Goal: Task Accomplishment & Management: Complete application form

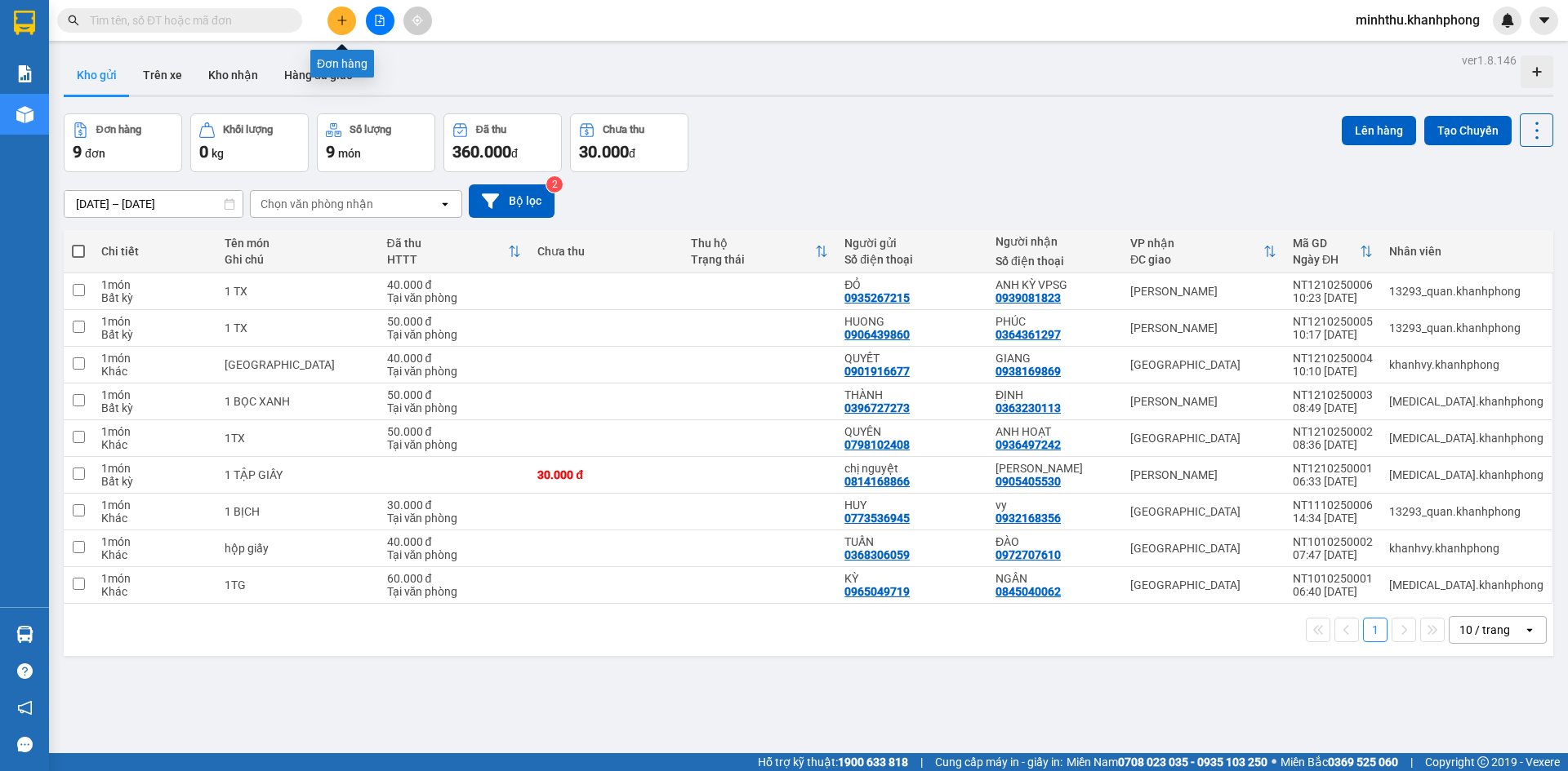
click at [341, 27] on button at bounding box center [342, 21] width 28 height 28
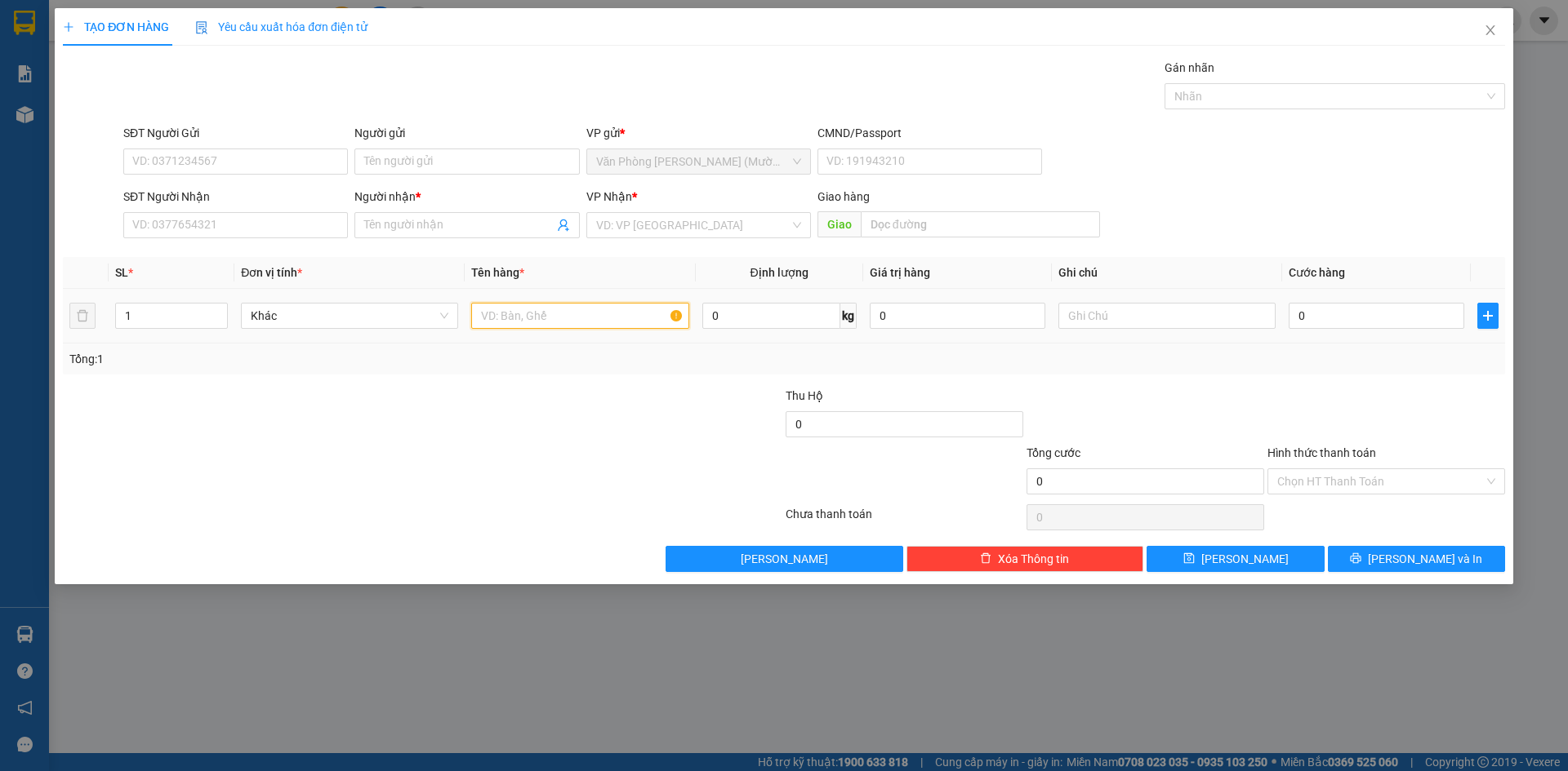
click at [558, 317] on input "text" at bounding box center [580, 316] width 217 height 26
type input "XE AB CÓ BỌC + CAVEC + CHÌA KHÓA XE"
click at [206, 147] on div "SĐT Người Gửi" at bounding box center [236, 136] width 225 height 24
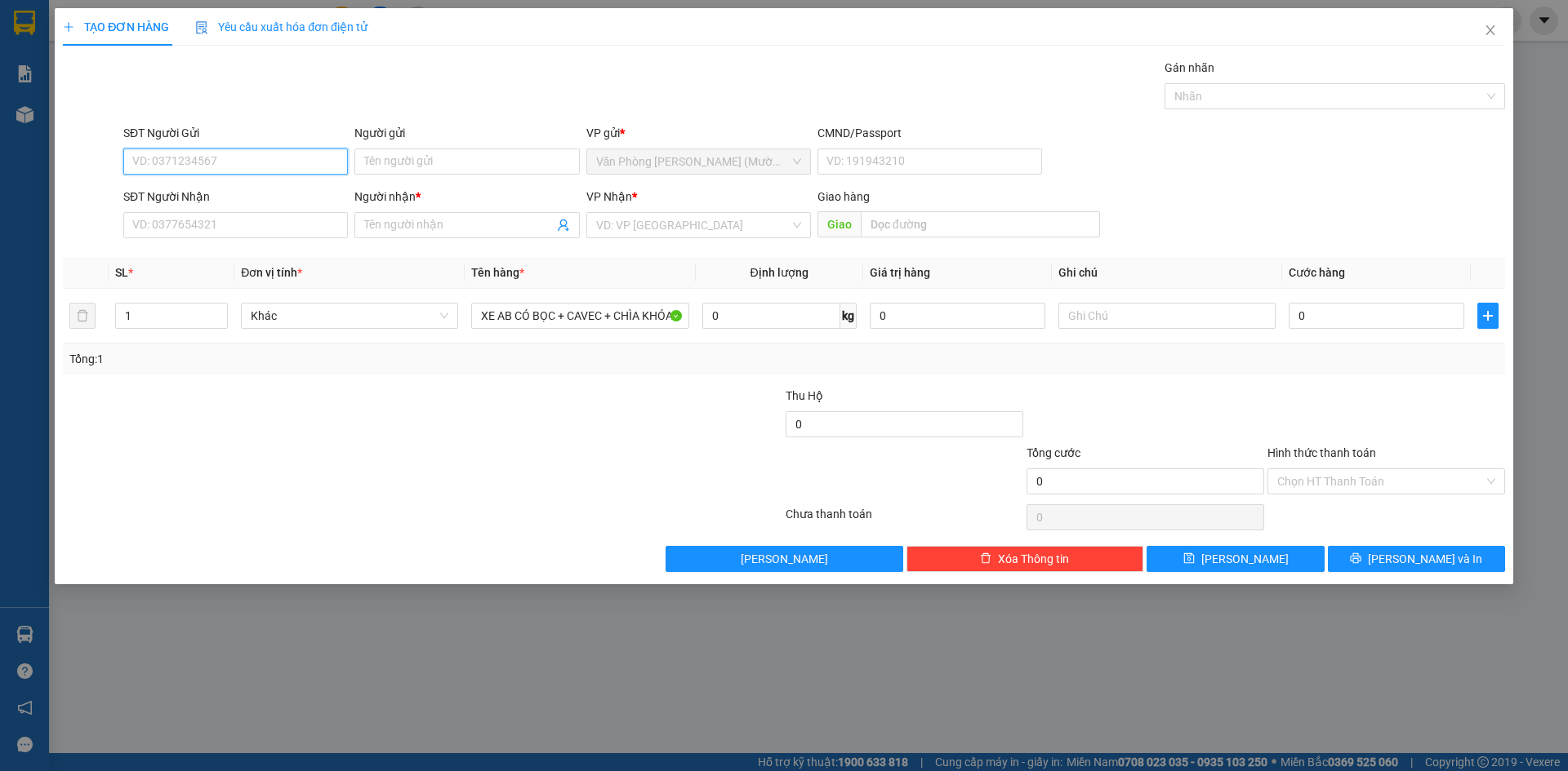
click at [210, 164] on input "SĐT Người Gửi" at bounding box center [236, 161] width 225 height 26
type input "0"
click at [665, 217] on input "search" at bounding box center [693, 225] width 194 height 24
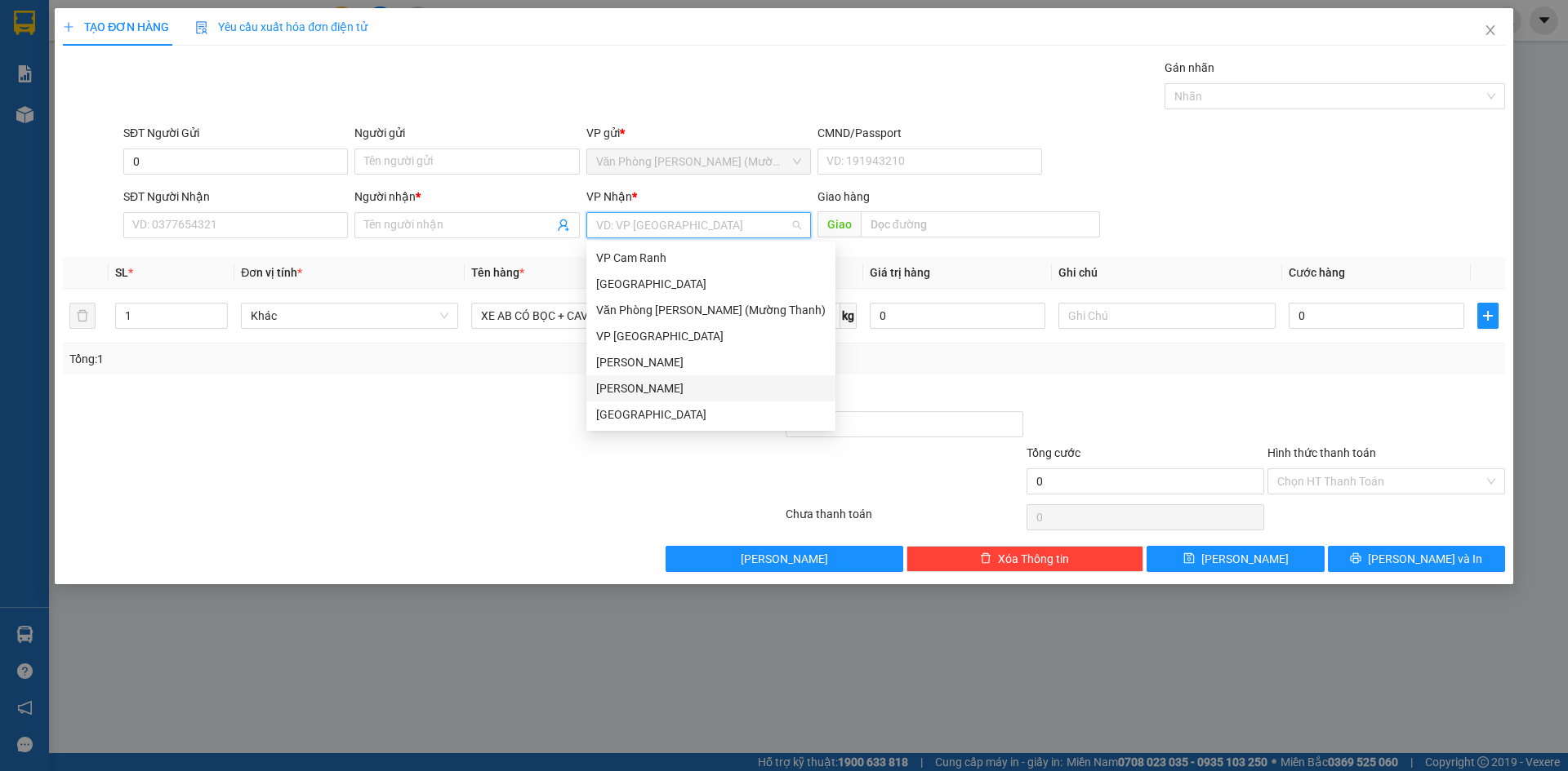
drag, startPoint x: 651, startPoint y: 388, endPoint x: 631, endPoint y: 390, distance: 20.1
click at [649, 388] on div "[PERSON_NAME]" at bounding box center [710, 388] width 230 height 18
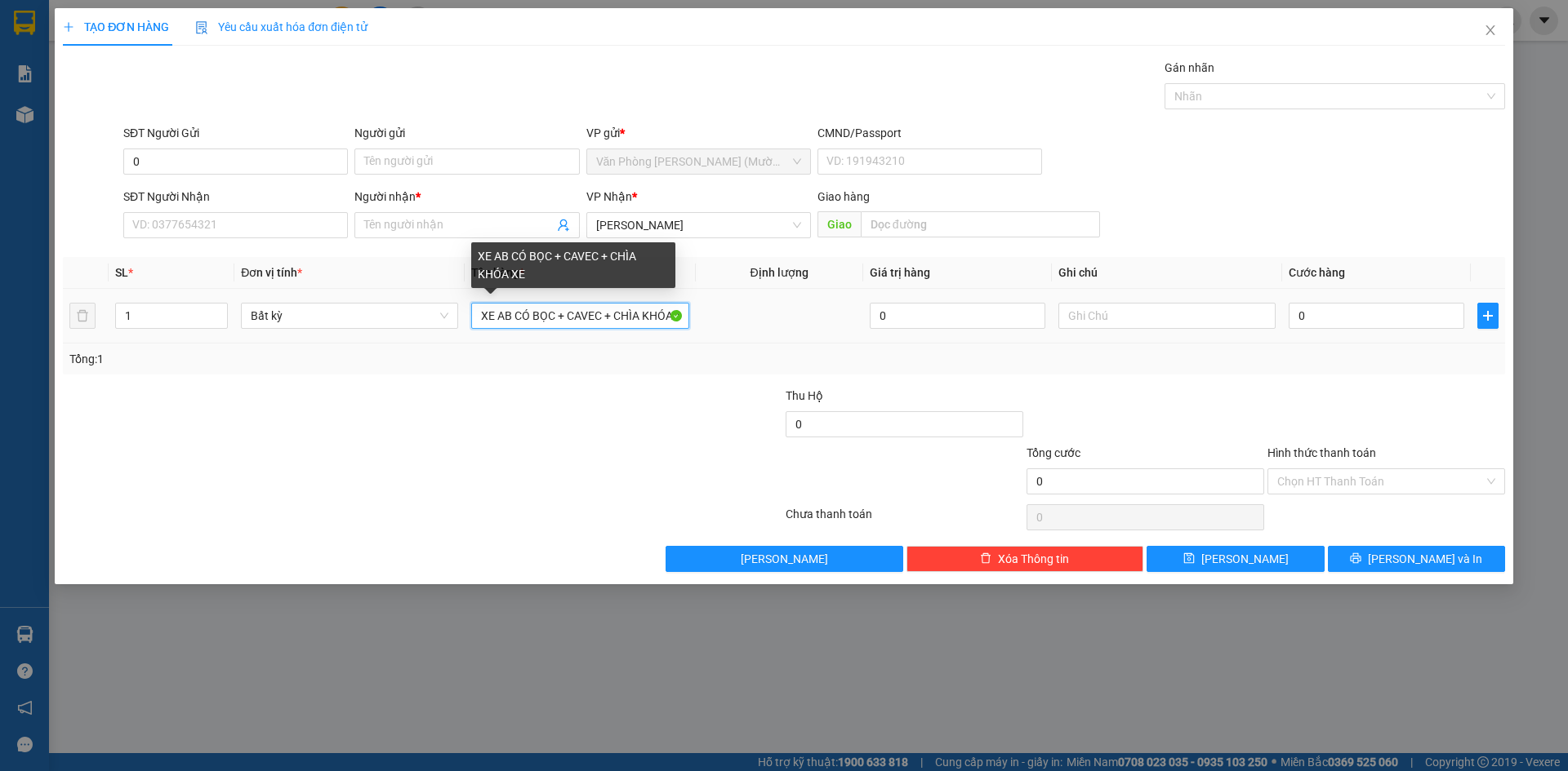
click at [561, 317] on input "XE AB CÓ BỌC + CAVEC + CHÌA KHÓA XE" at bounding box center [580, 316] width 217 height 26
click at [601, 317] on input "XE AB CÓ BỌC + CAVEC + CHÌA KHÓA XE" at bounding box center [580, 316] width 217 height 26
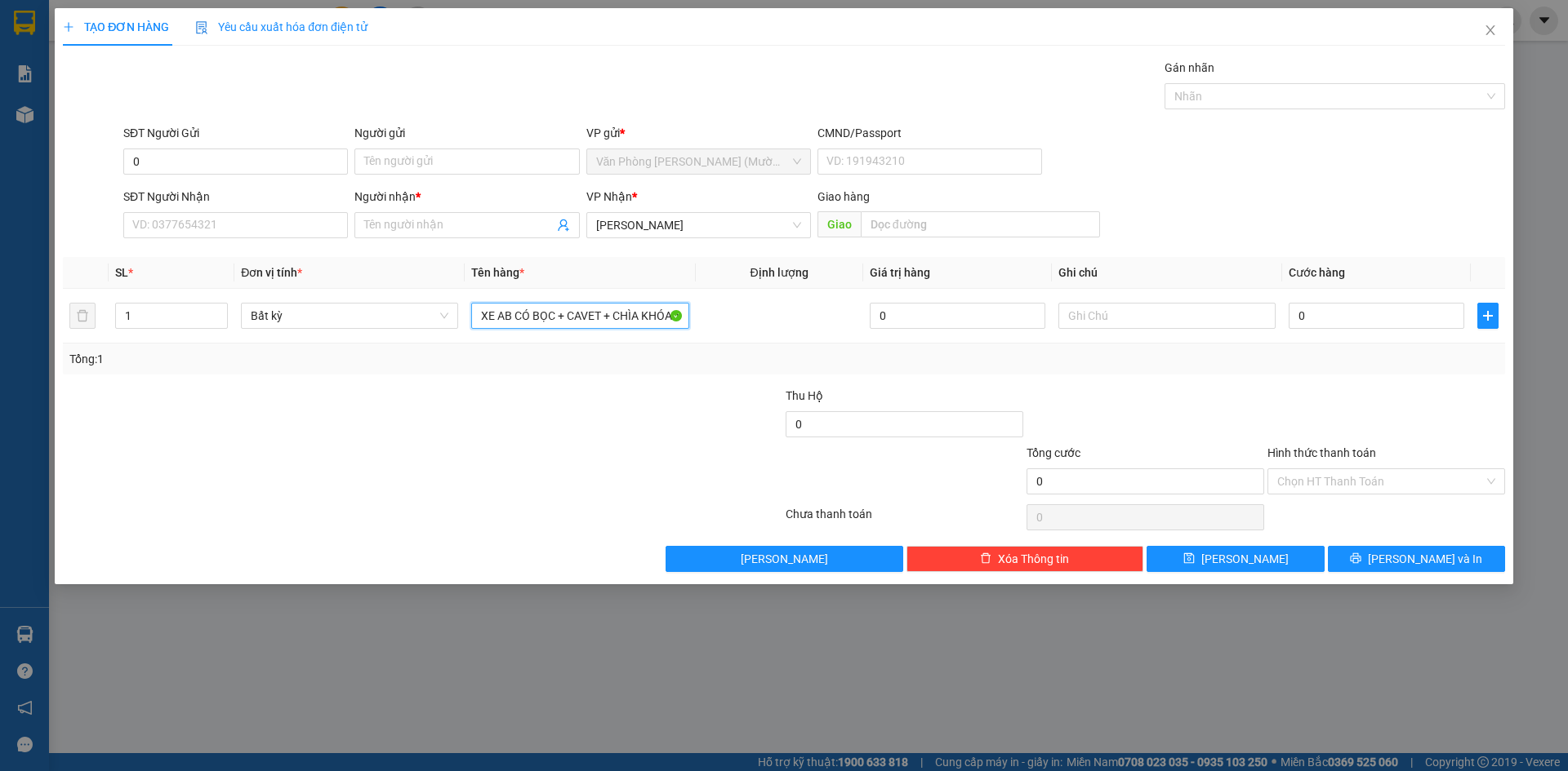
type input "XE AB CÓ BỌC + CAVET + CHÌA KHÓA XE"
click at [269, 233] on input "SĐT Người Nhận" at bounding box center [236, 225] width 225 height 26
type input "0589377281"
click at [429, 222] on input "Người nhận *" at bounding box center [459, 225] width 189 height 18
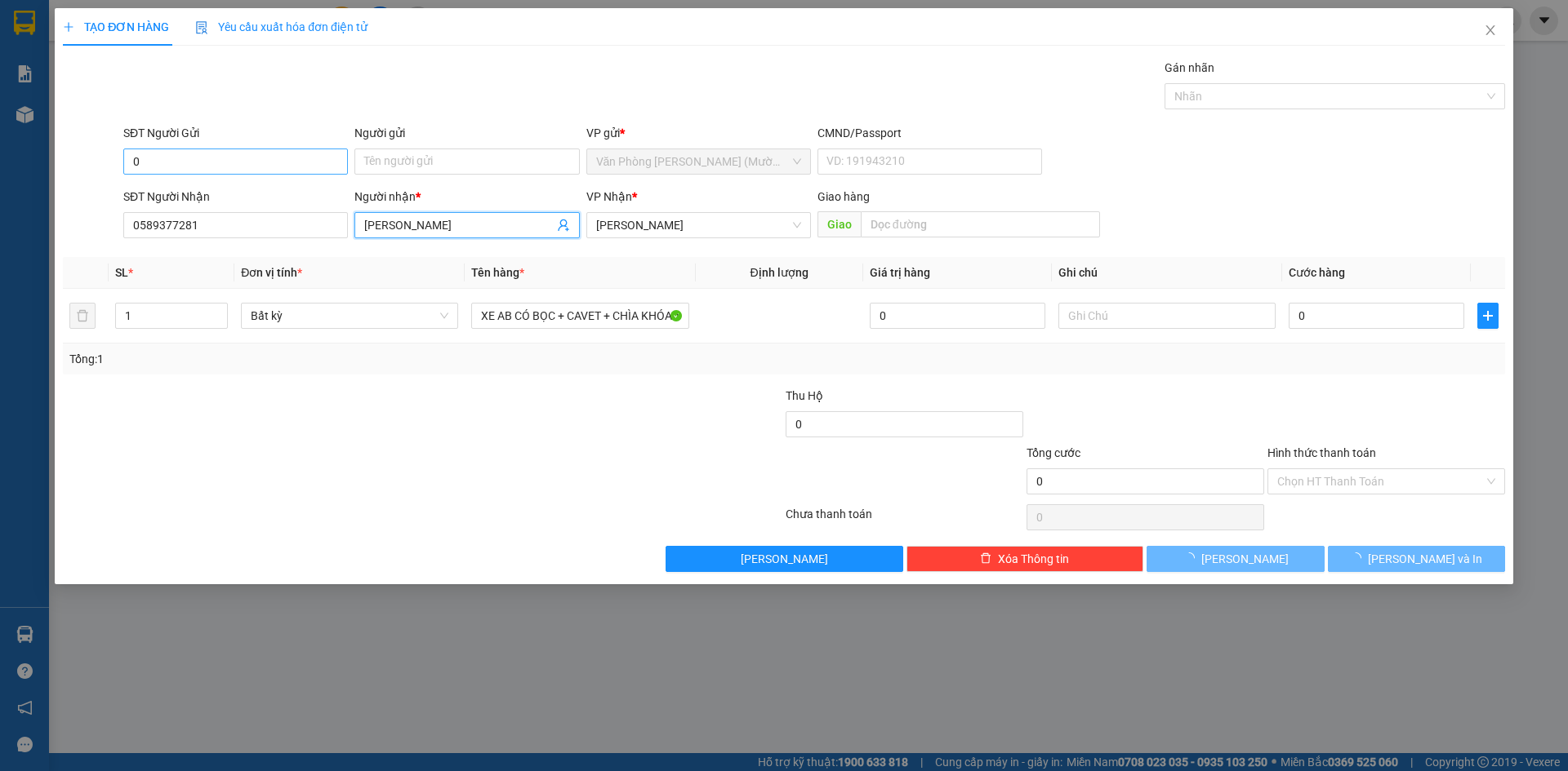
type input "[PERSON_NAME]"
click at [283, 165] on input "0" at bounding box center [236, 161] width 225 height 26
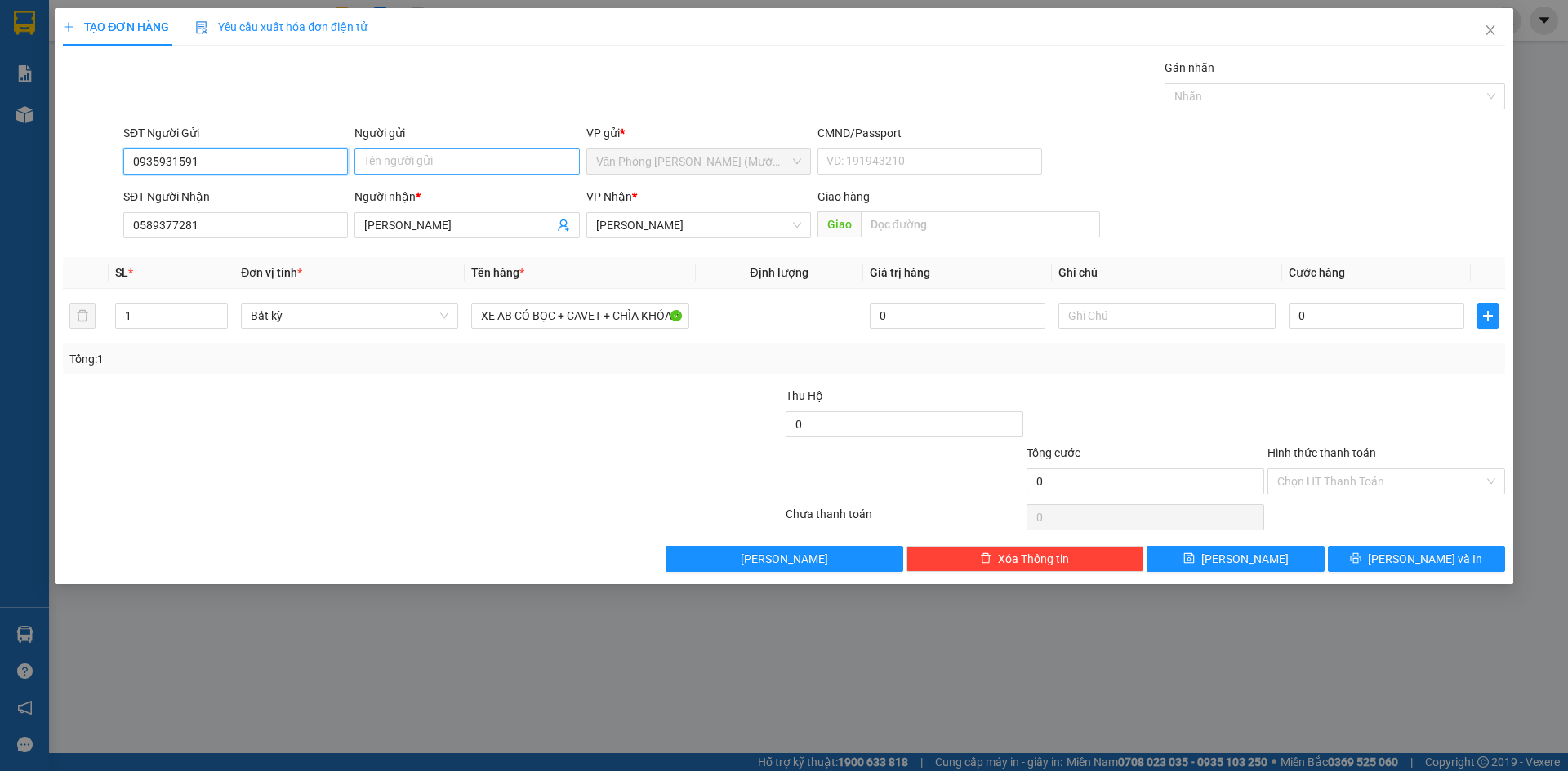
type input "0935931591"
click at [491, 155] on input "Người gửi" at bounding box center [466, 161] width 225 height 26
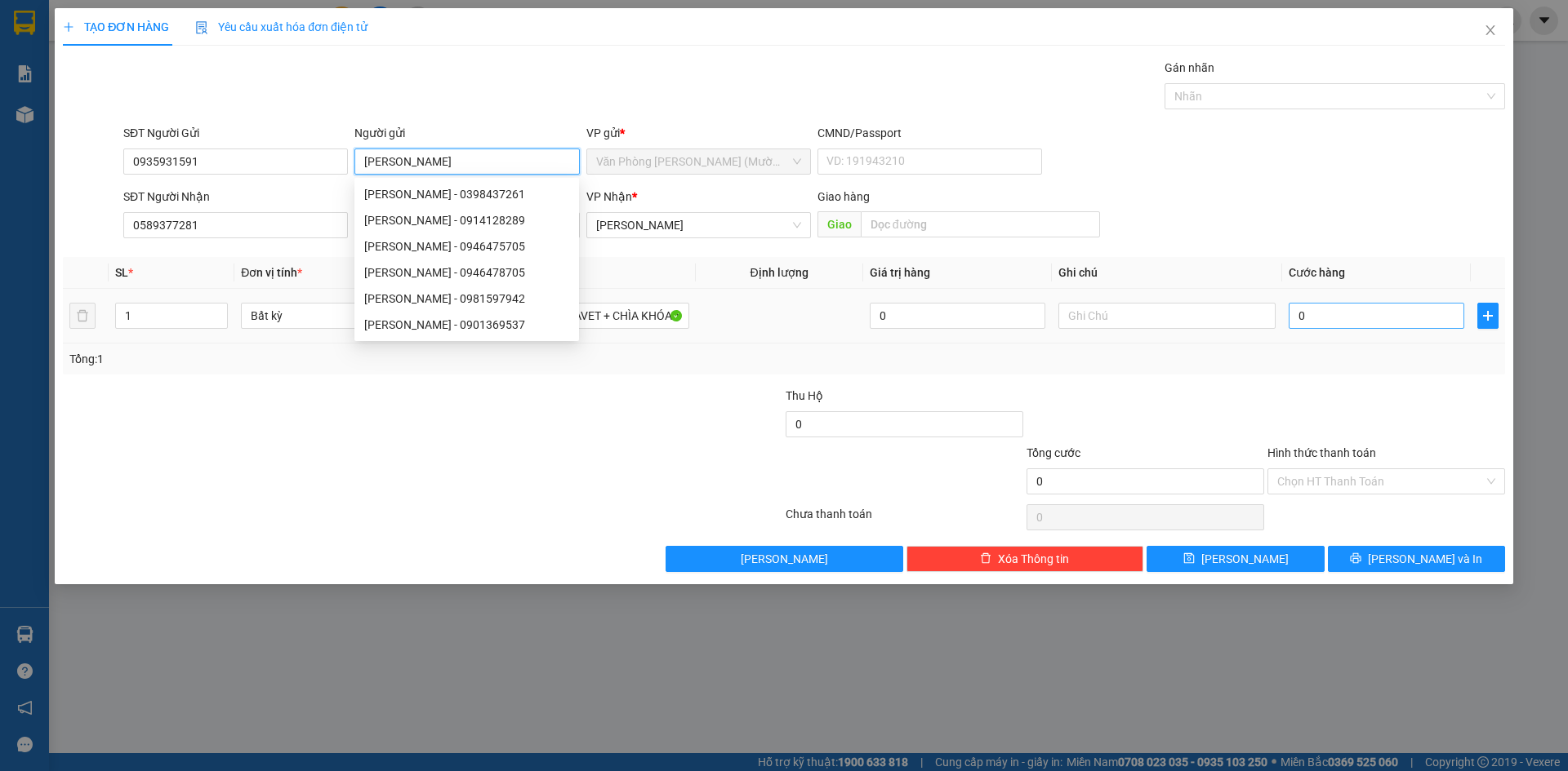
type input "[PERSON_NAME]"
click at [1325, 321] on input "0" at bounding box center [1377, 316] width 176 height 26
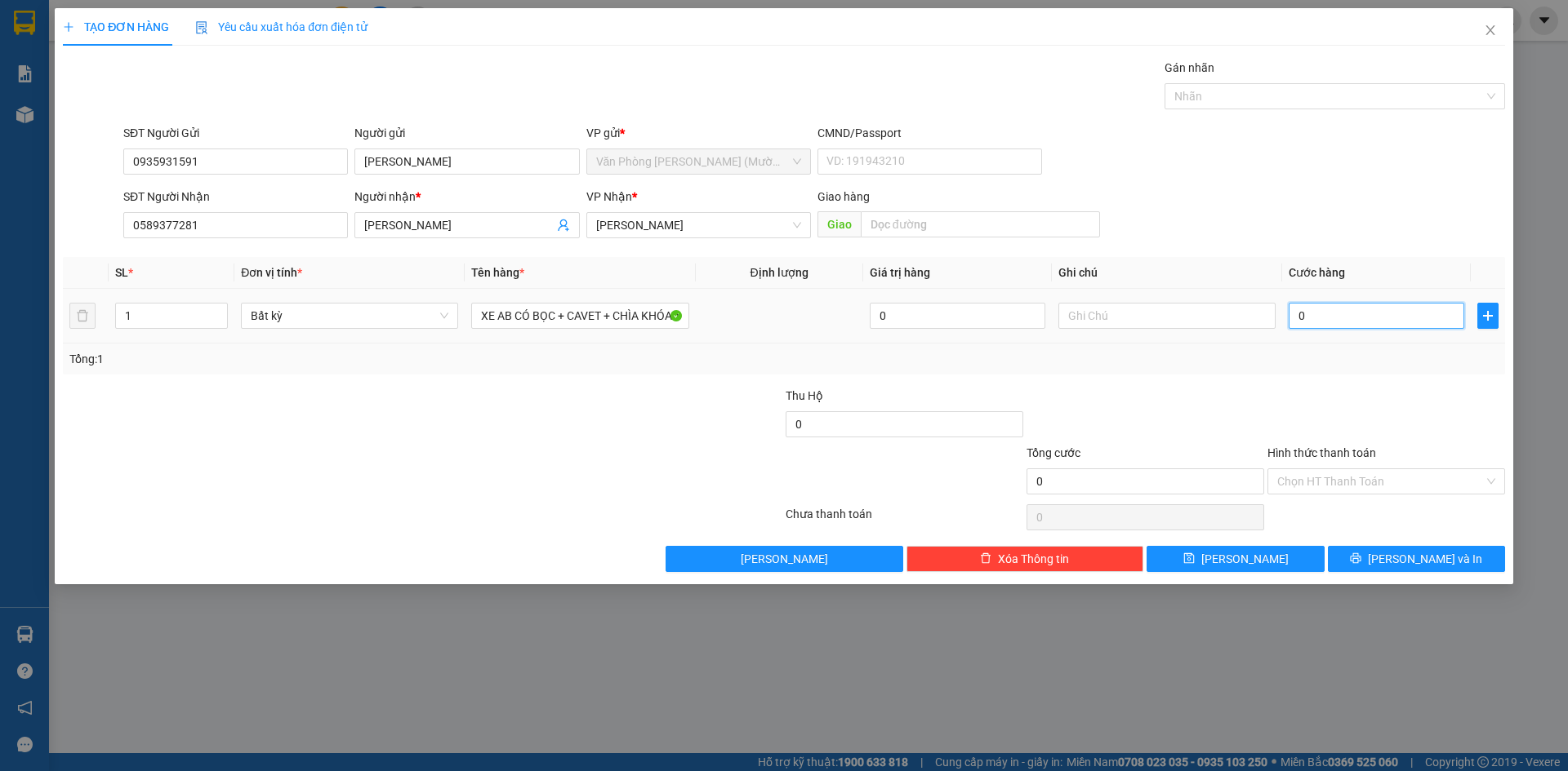
type input "4"
type input "40"
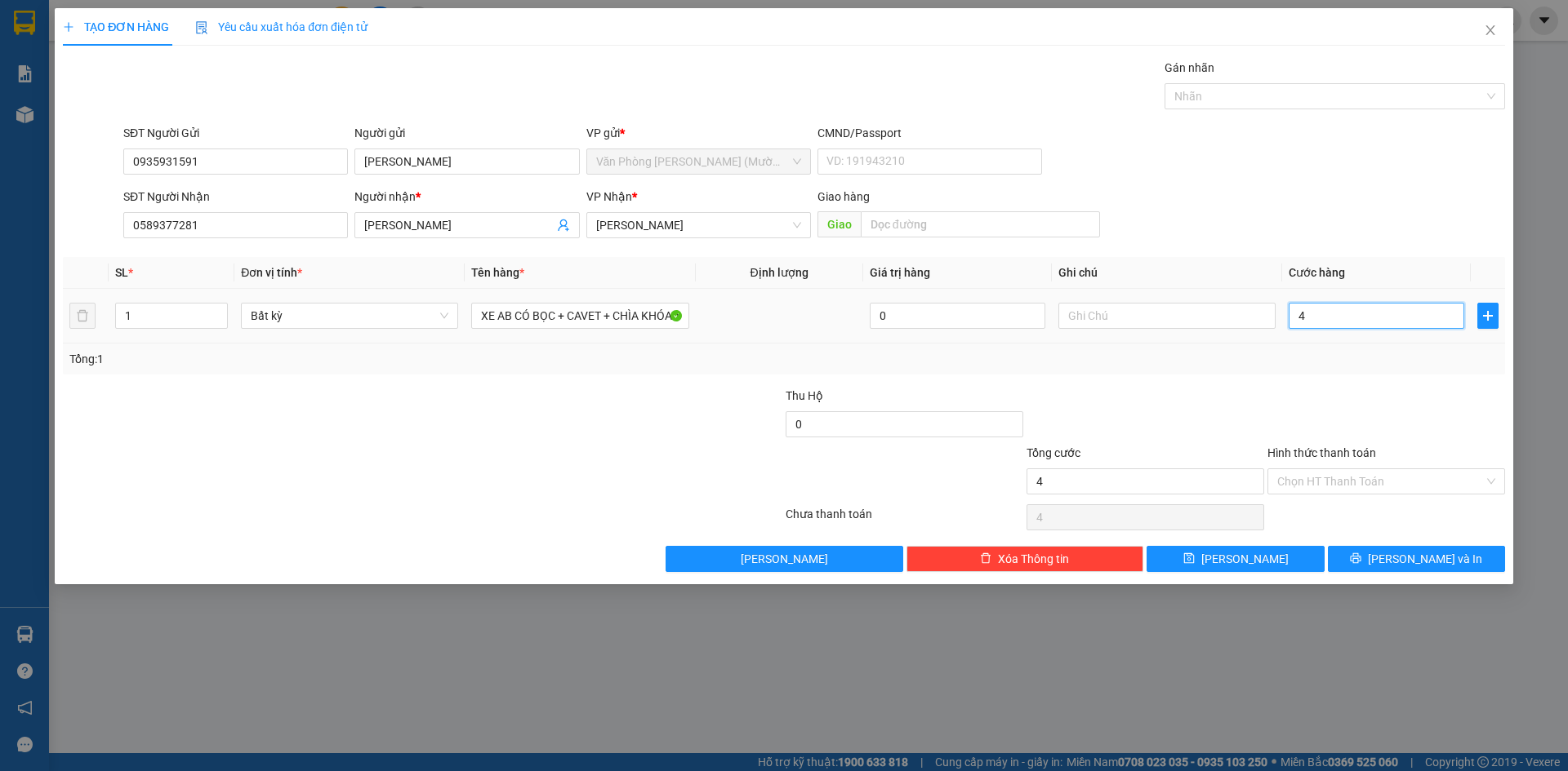
type input "40"
type input "400"
type input "400.000"
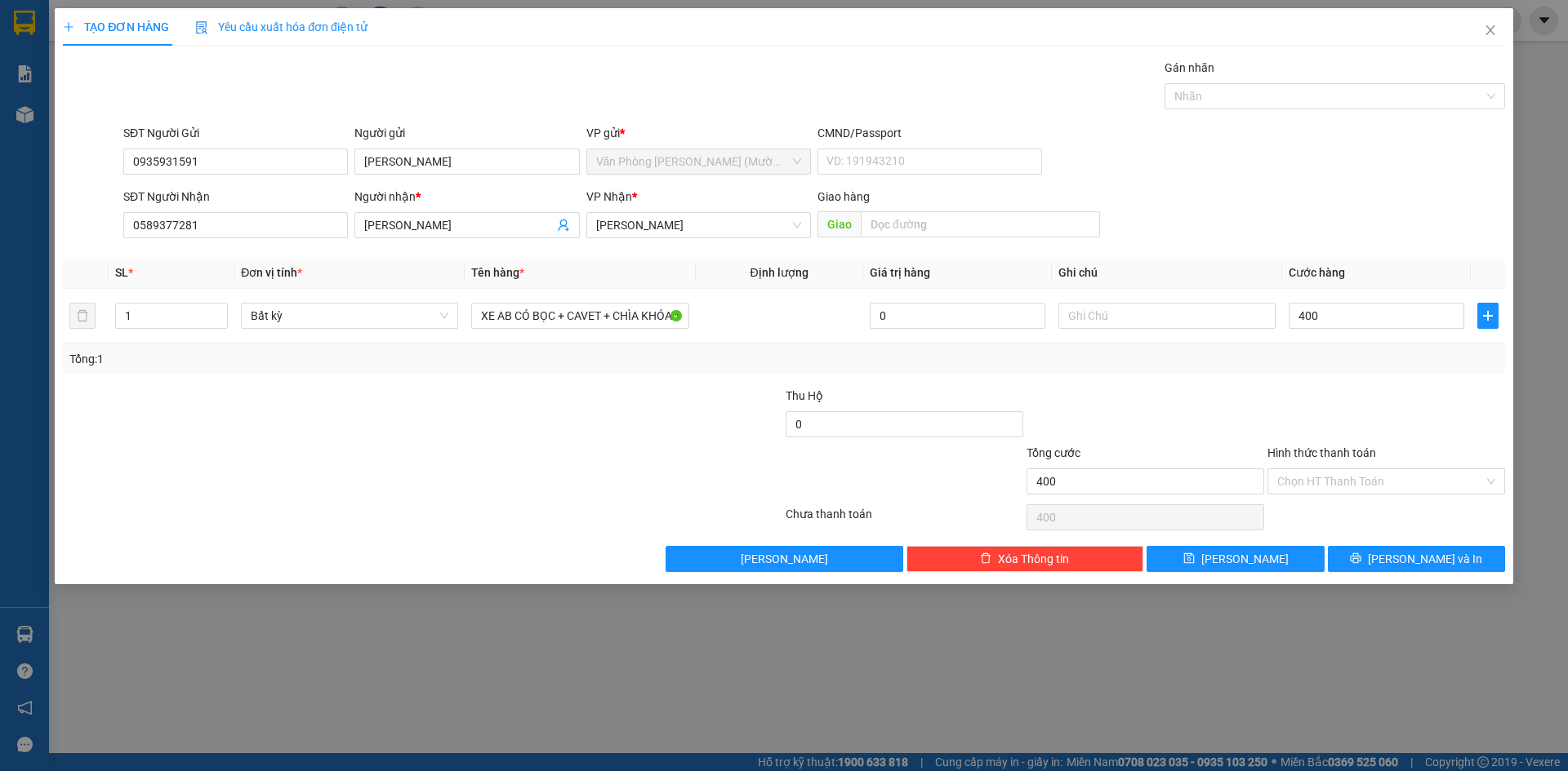
type input "400.000"
click at [1214, 389] on div at bounding box center [1145, 415] width 241 height 57
click at [1404, 484] on input "Hình thức thanh toán" at bounding box center [1380, 481] width 206 height 24
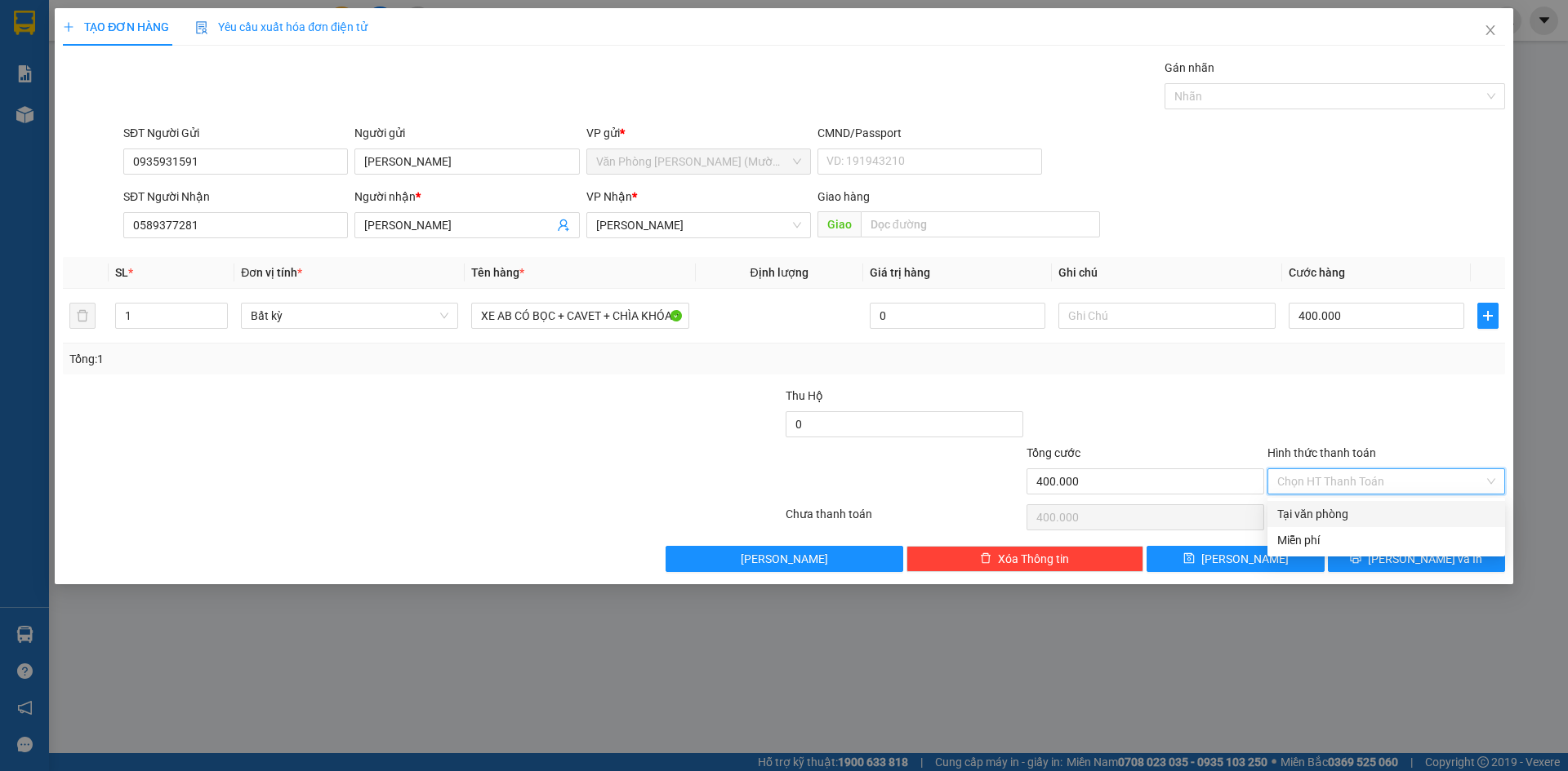
click at [1370, 520] on div "Tại văn phòng" at bounding box center [1386, 514] width 218 height 18
type input "0"
click at [1406, 554] on span "[PERSON_NAME] và In" at bounding box center [1425, 559] width 115 height 18
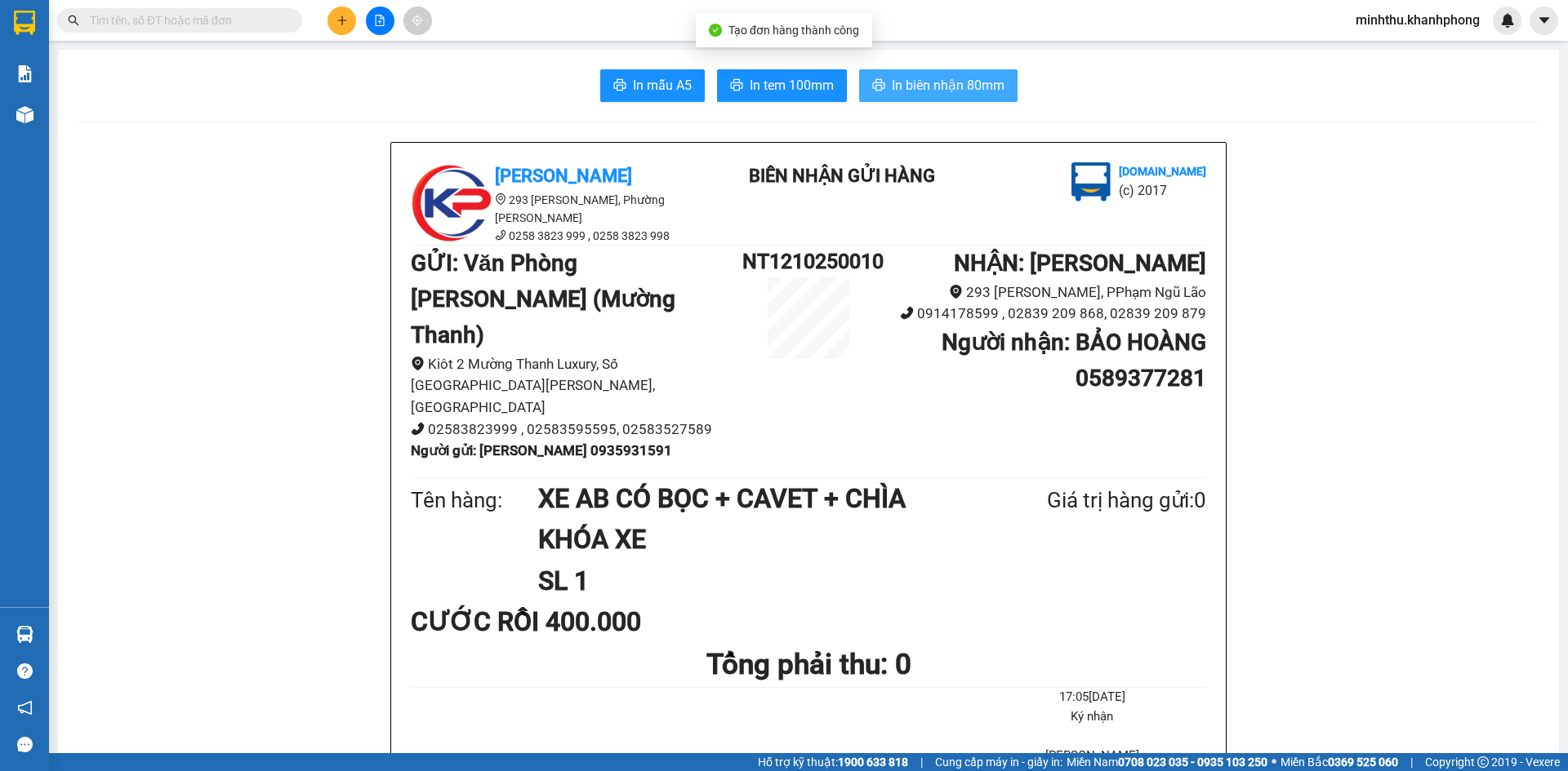
click at [956, 89] on span "In biên nhận 80mm" at bounding box center [948, 85] width 113 height 20
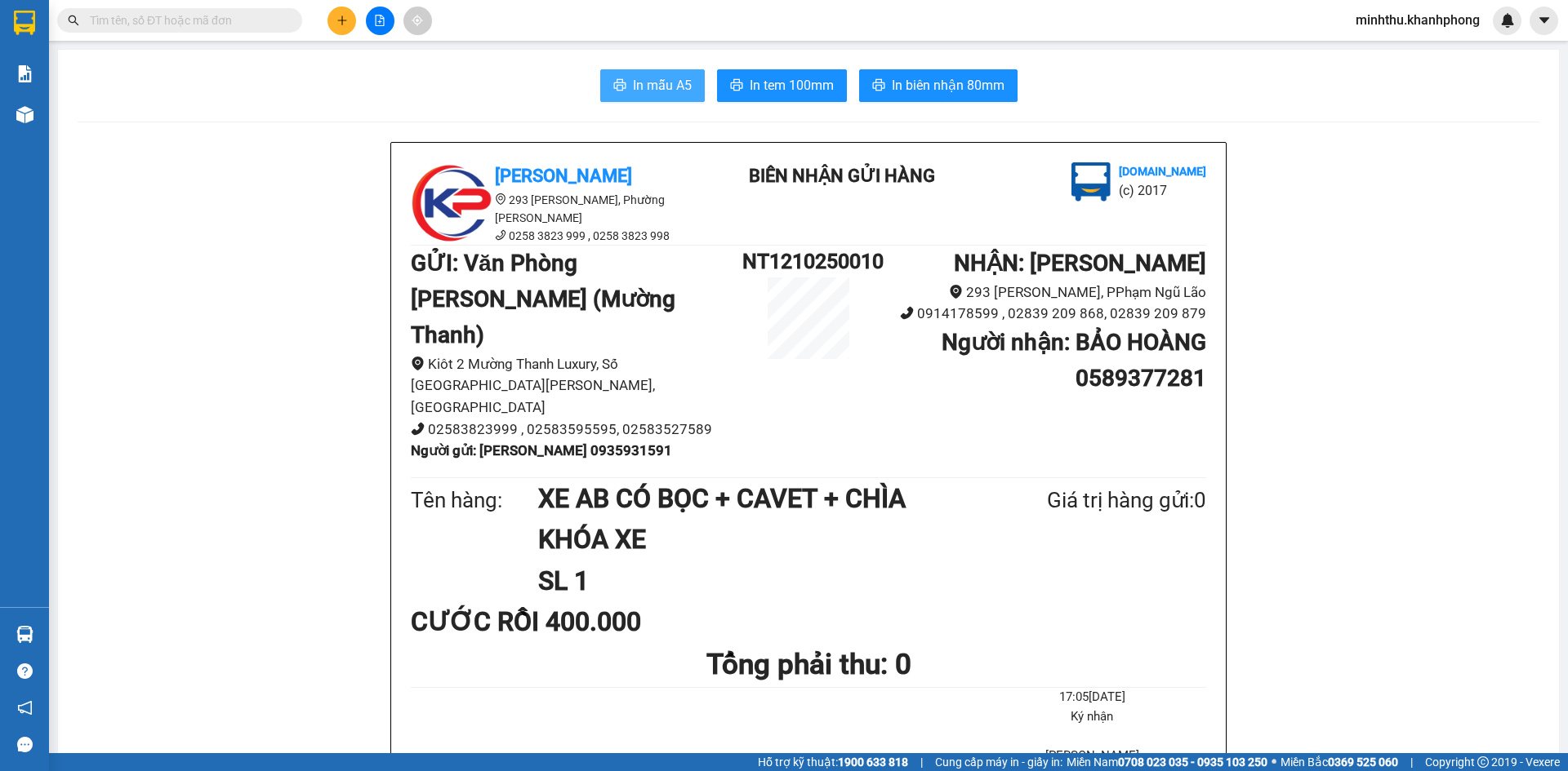
click at [624, 80] on button "In mẫu A5" at bounding box center [652, 85] width 104 height 33
